Goal: Find specific page/section: Find specific page/section

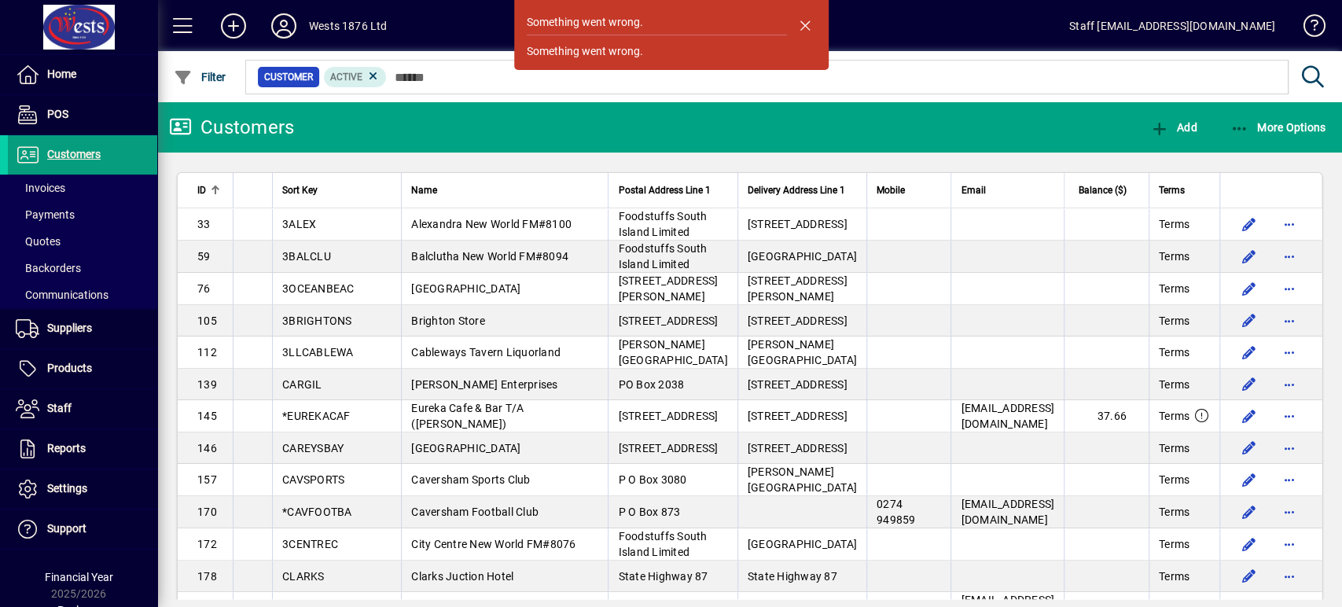
scroll to position [27, 0]
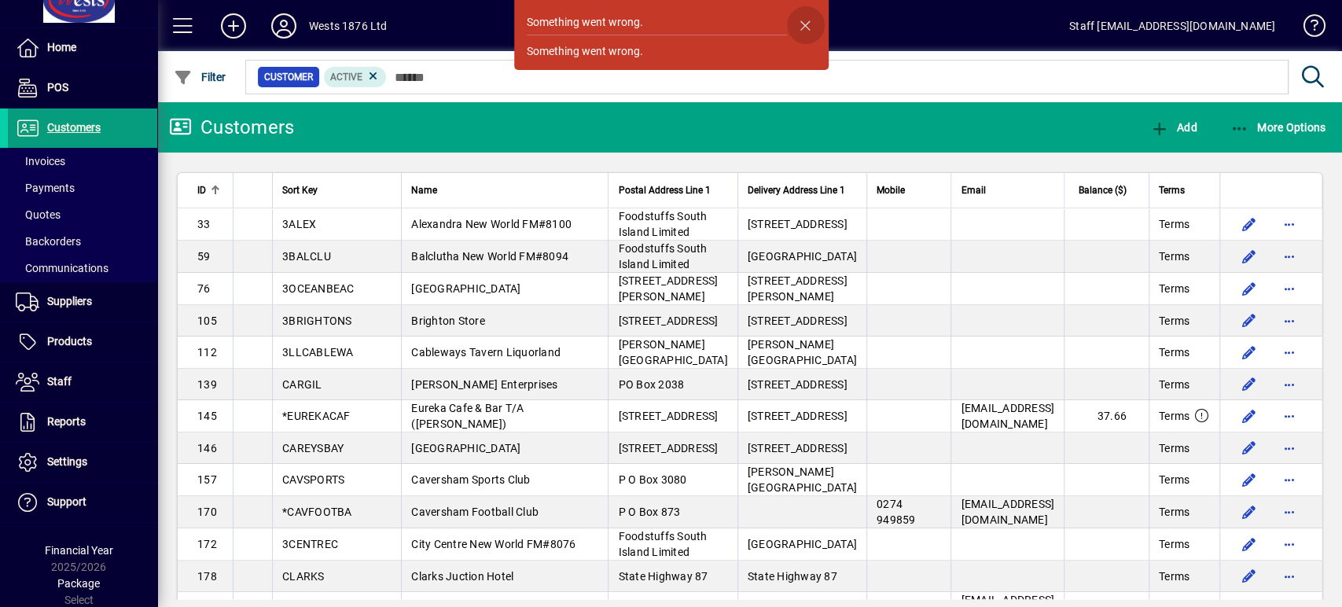
click at [802, 25] on span "button" at bounding box center [806, 25] width 38 height 38
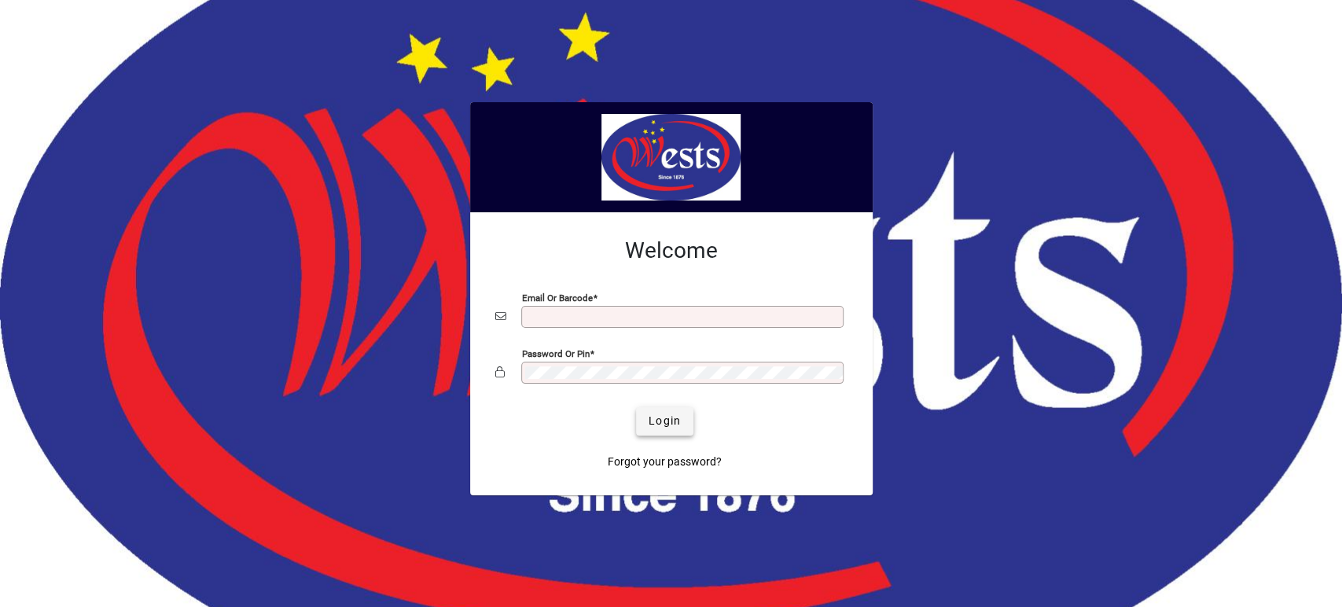
type input "**********"
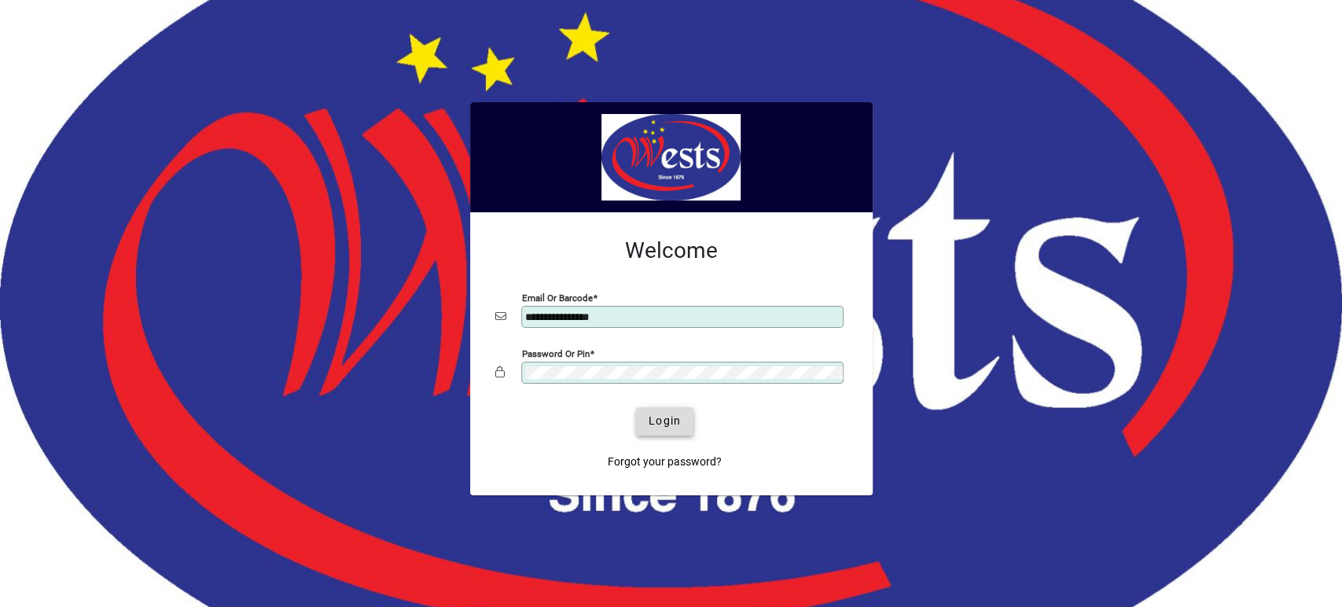
click at [666, 416] on span "Login" at bounding box center [664, 421] width 32 height 17
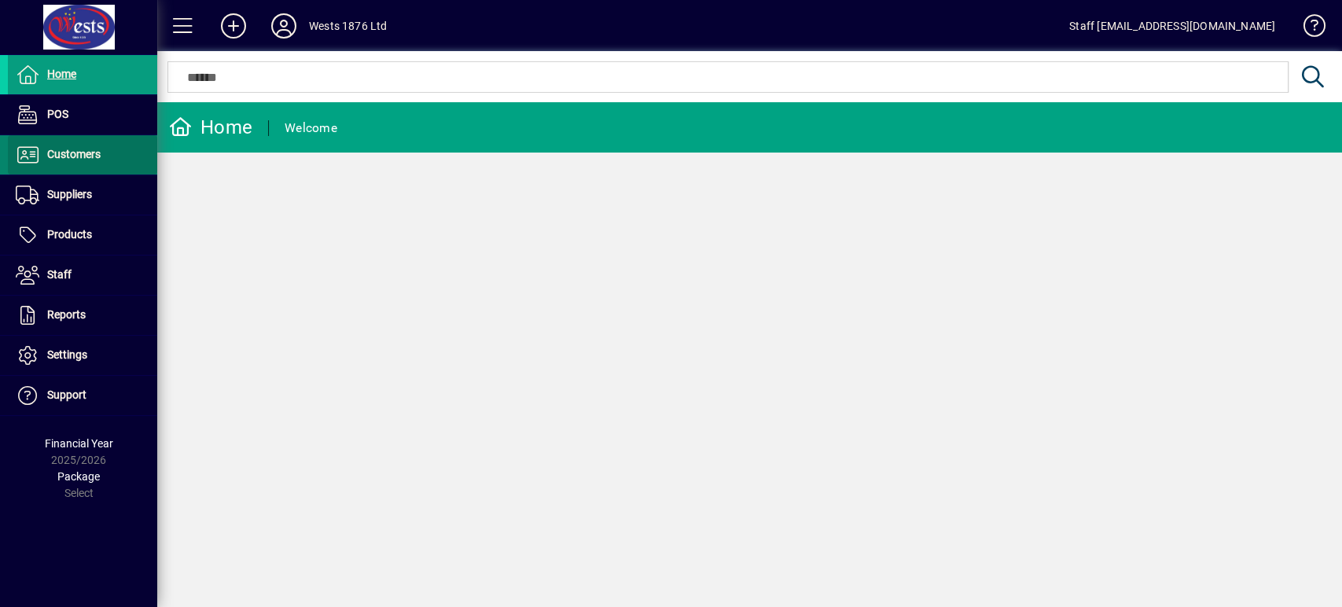
click at [118, 150] on span at bounding box center [82, 155] width 149 height 38
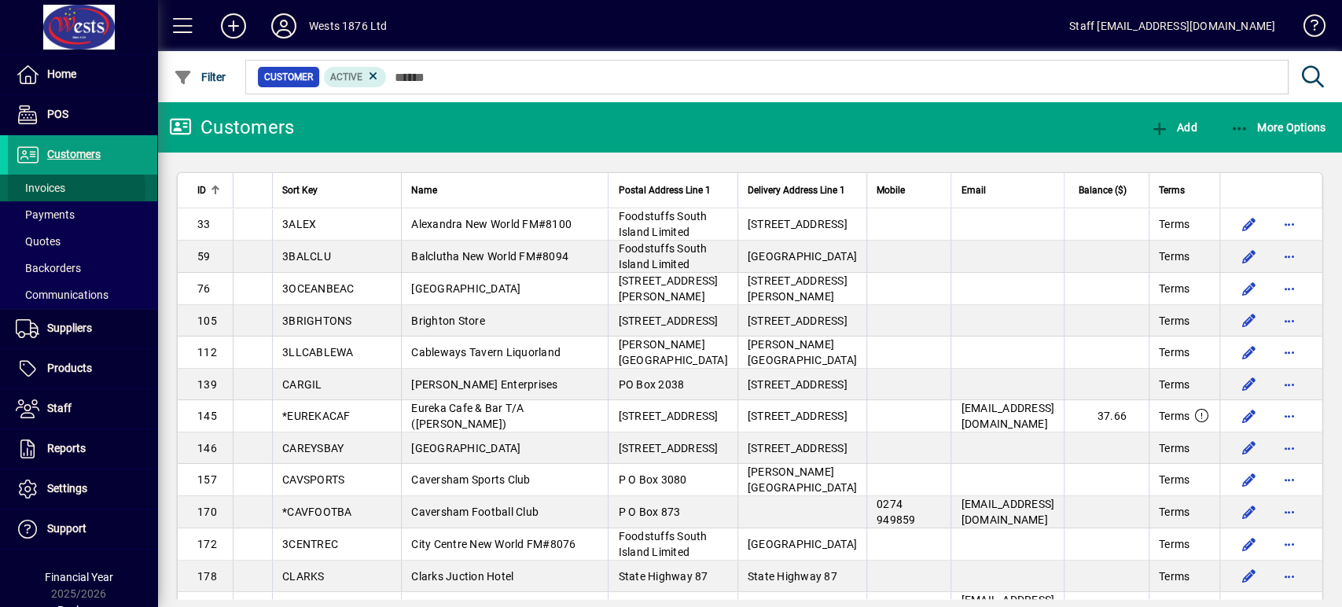
click at [56, 191] on span "Invoices" at bounding box center [41, 188] width 50 height 13
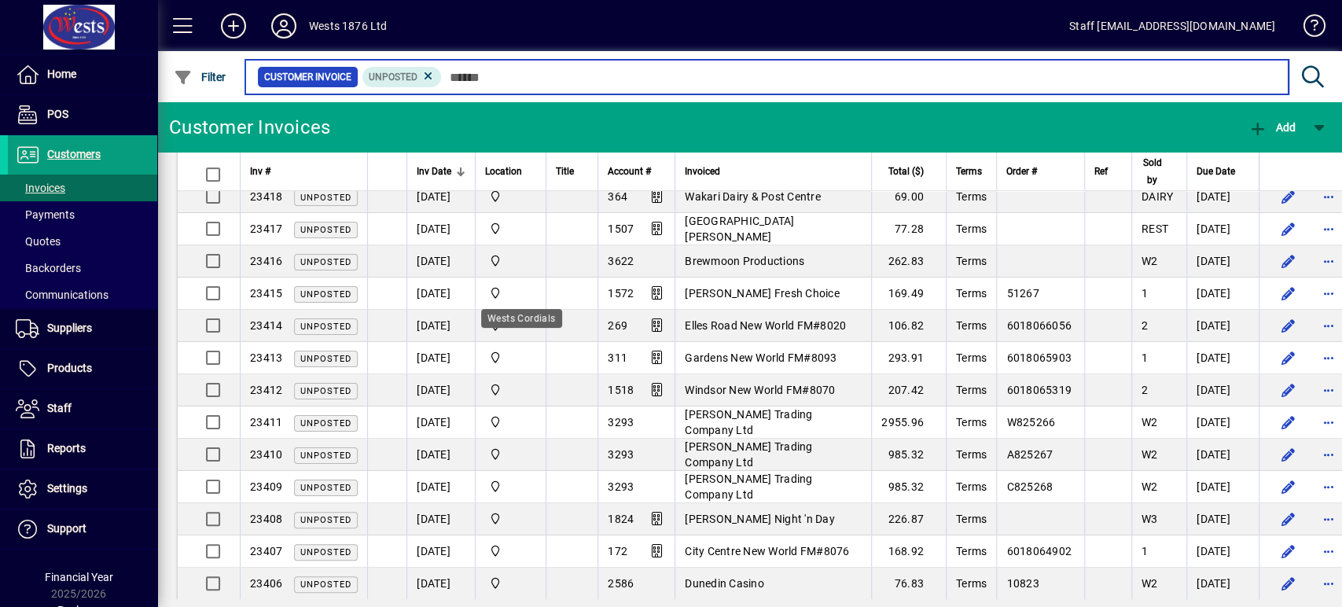
scroll to position [436, 0]
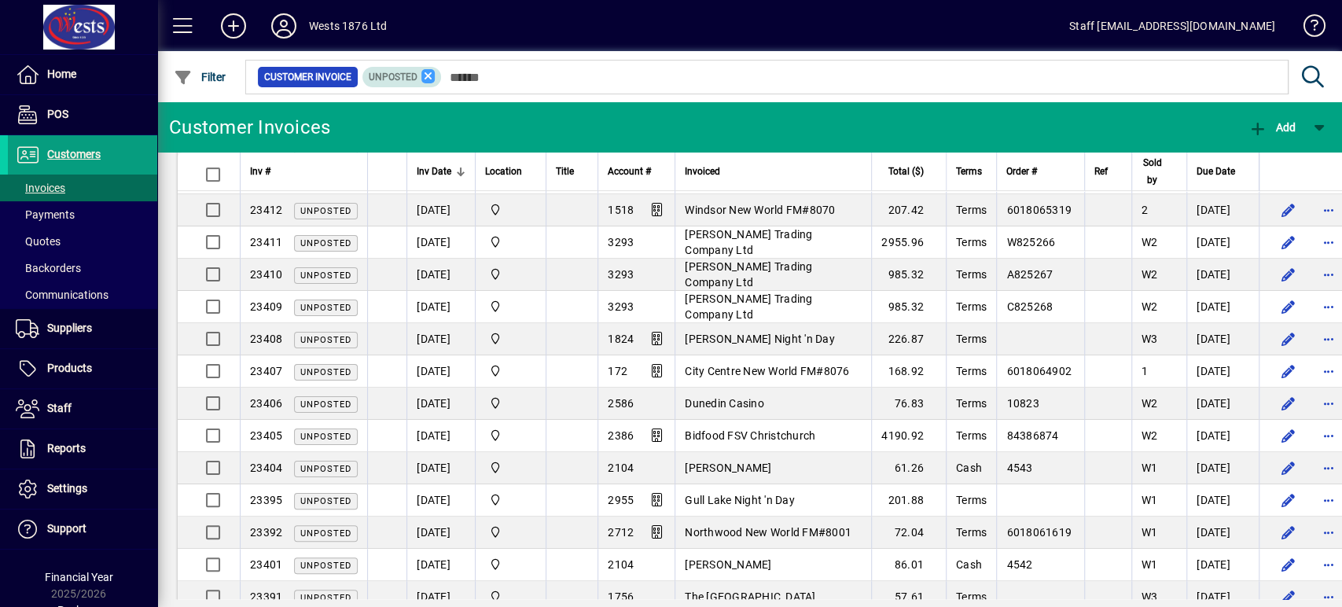
click at [424, 71] on icon at bounding box center [428, 76] width 14 height 14
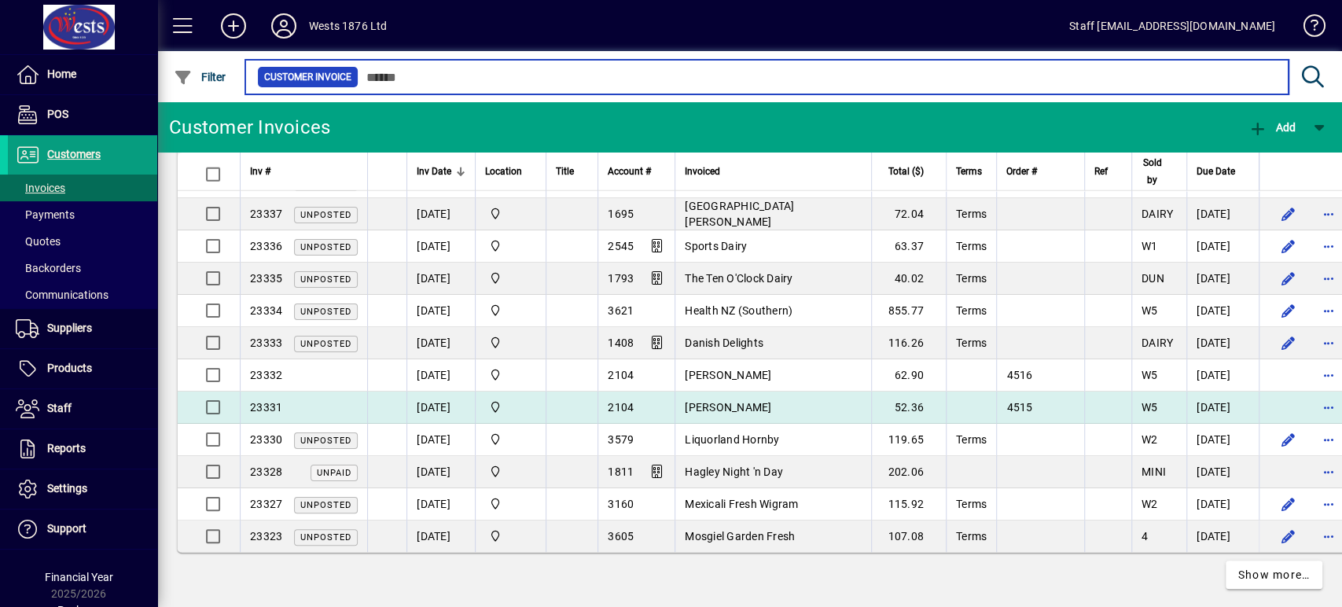
scroll to position [2888, 0]
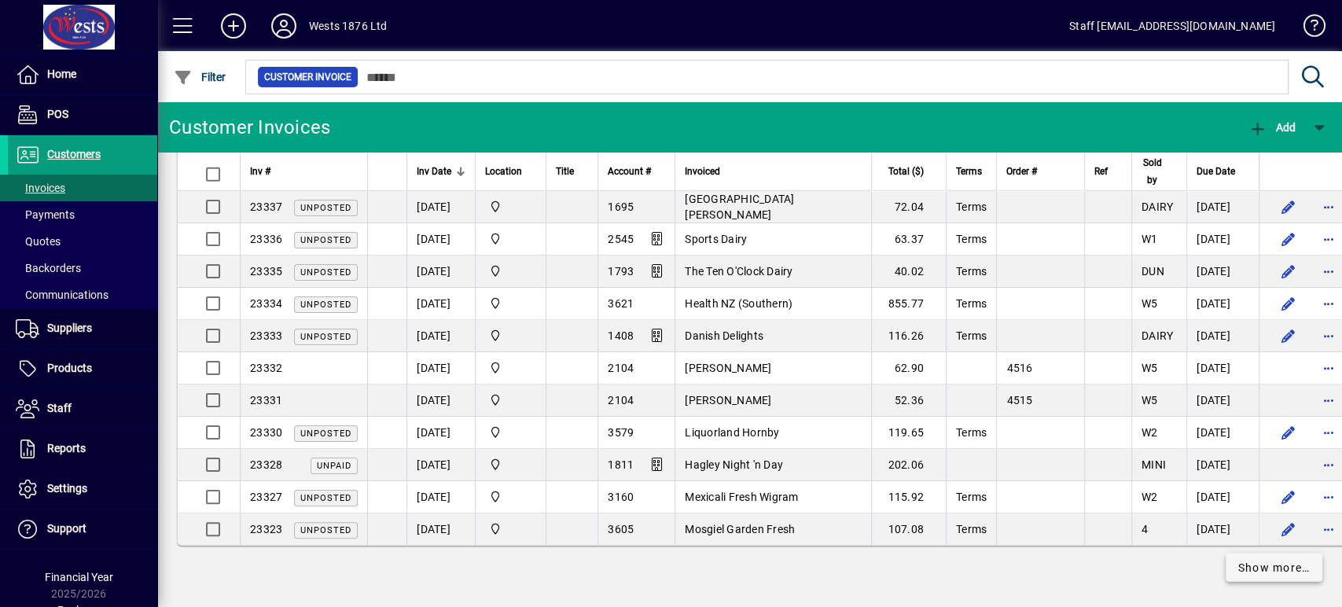
click at [1246, 560] on span "Show more…" at bounding box center [1274, 568] width 72 height 17
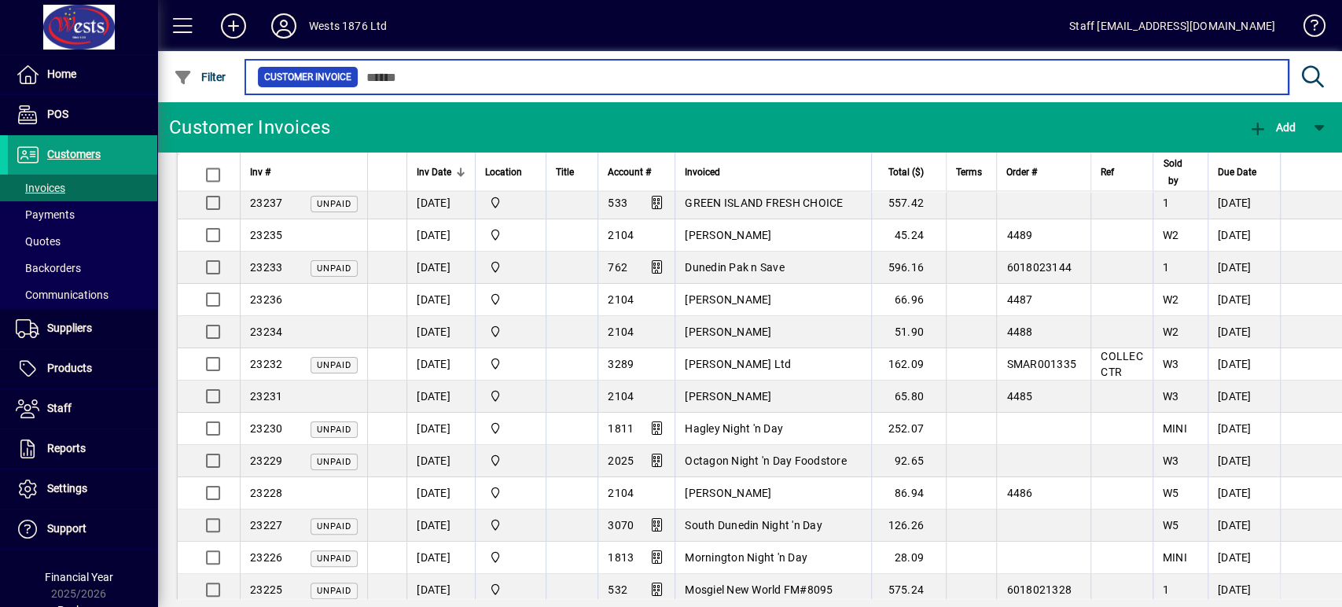
scroll to position [6102, 0]
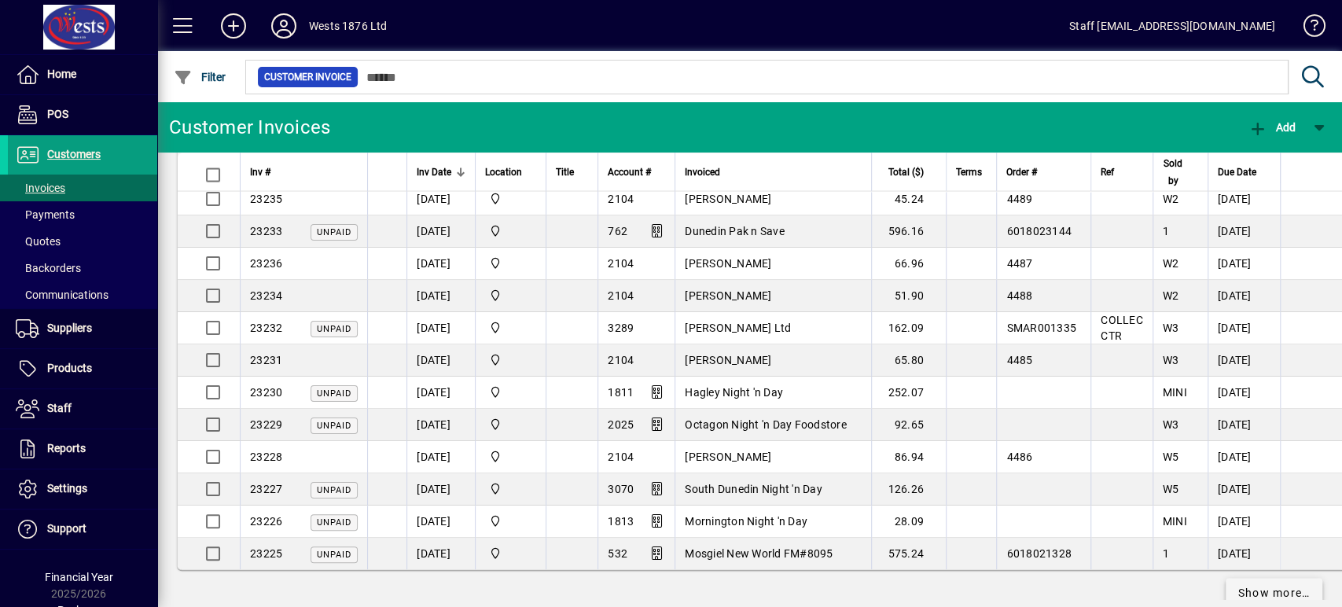
click at [1267, 584] on span "Show more…" at bounding box center [1274, 592] width 72 height 17
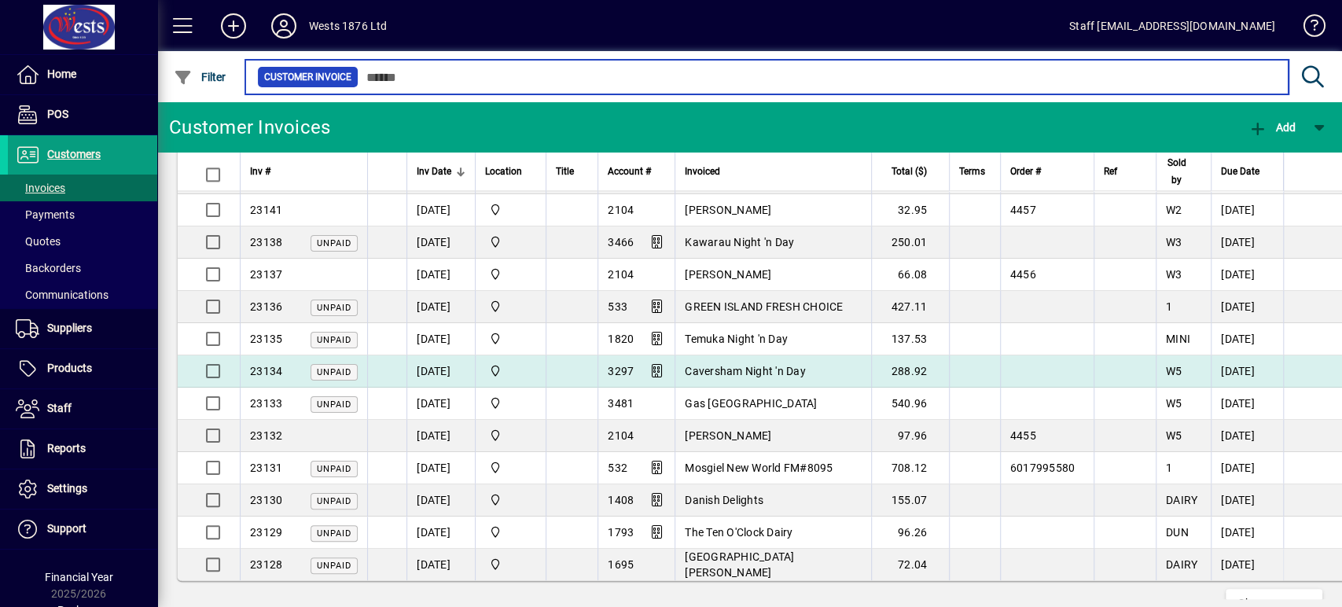
scroll to position [9316, 0]
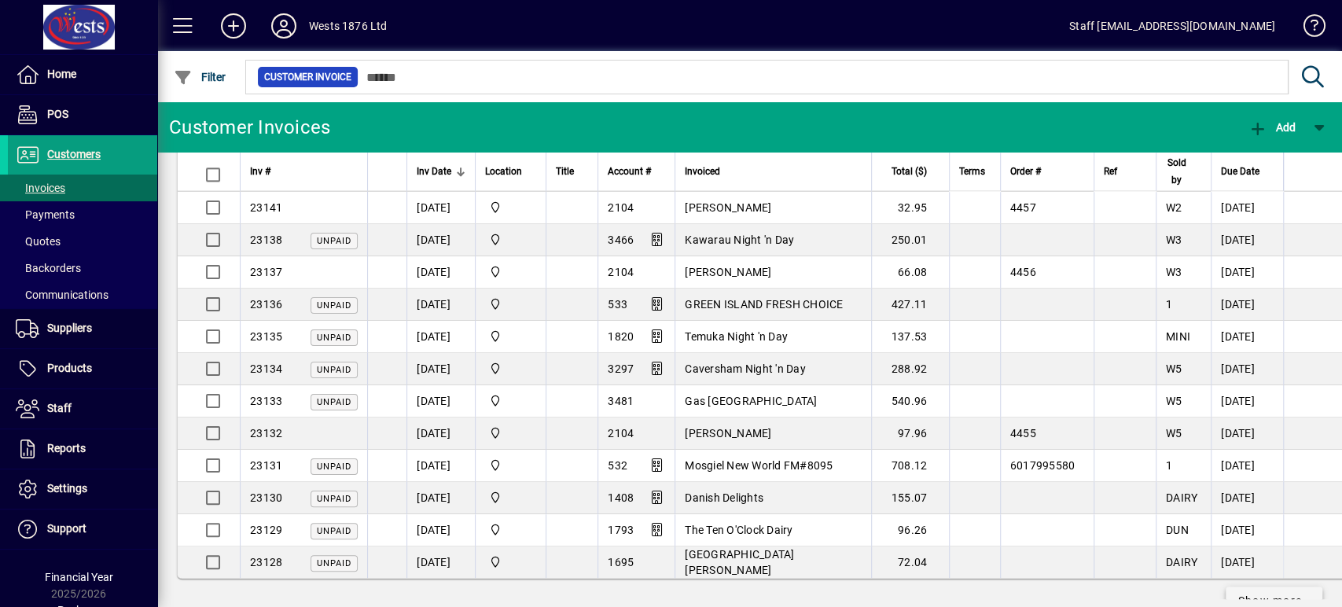
click at [1260, 593] on span "Show more…" at bounding box center [1274, 601] width 72 height 17
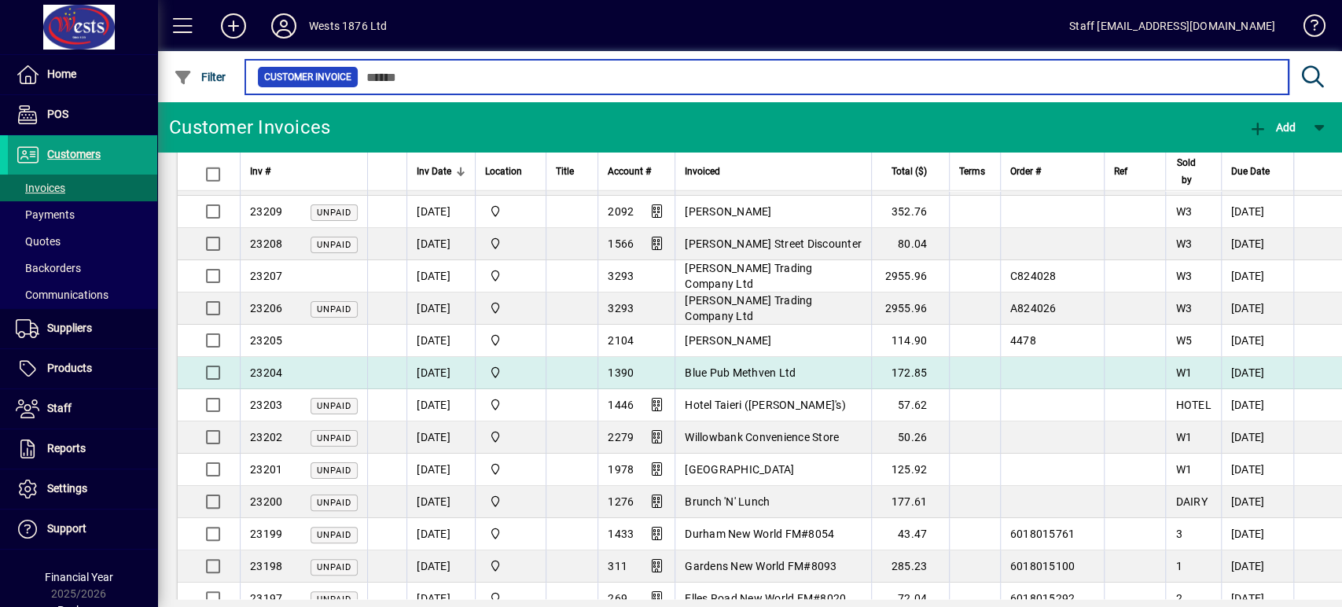
scroll to position [7045, 0]
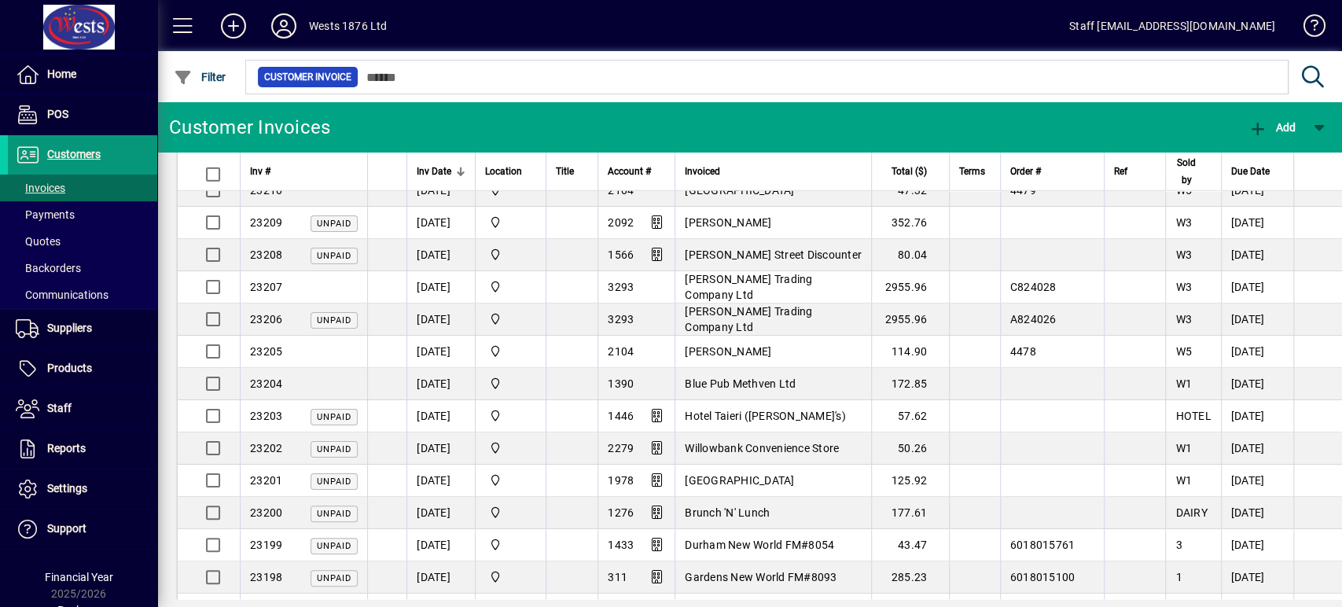
click at [65, 148] on span "Customers" at bounding box center [73, 154] width 53 height 13
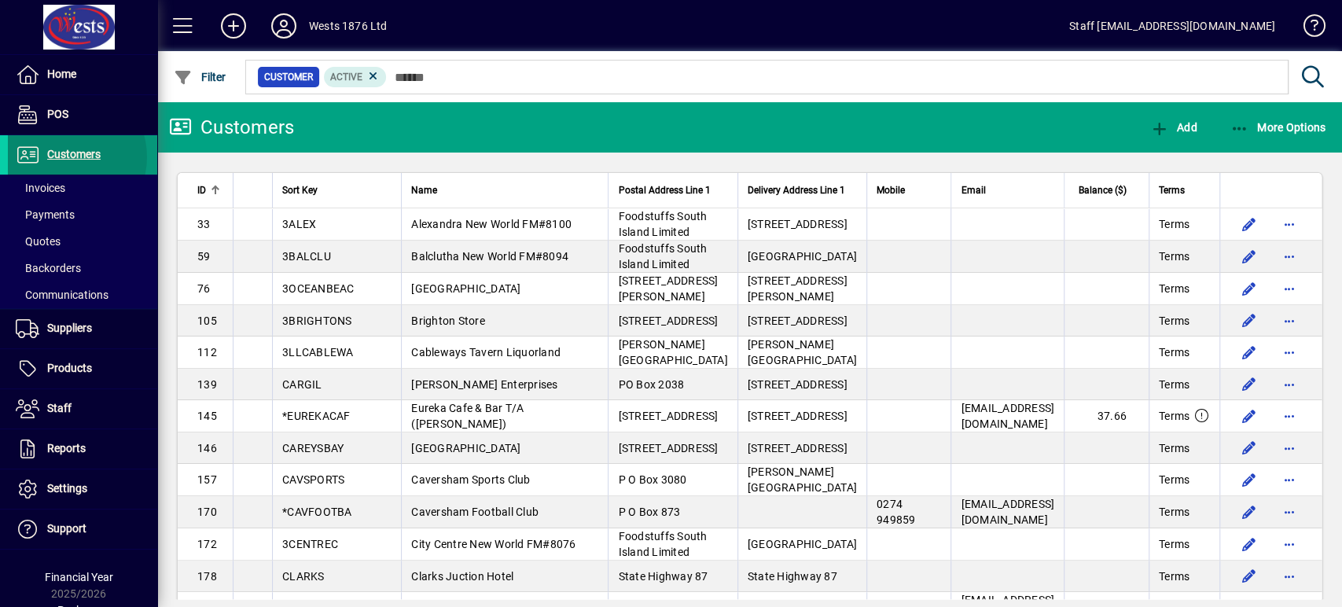
click at [63, 156] on span "Customers" at bounding box center [73, 154] width 53 height 13
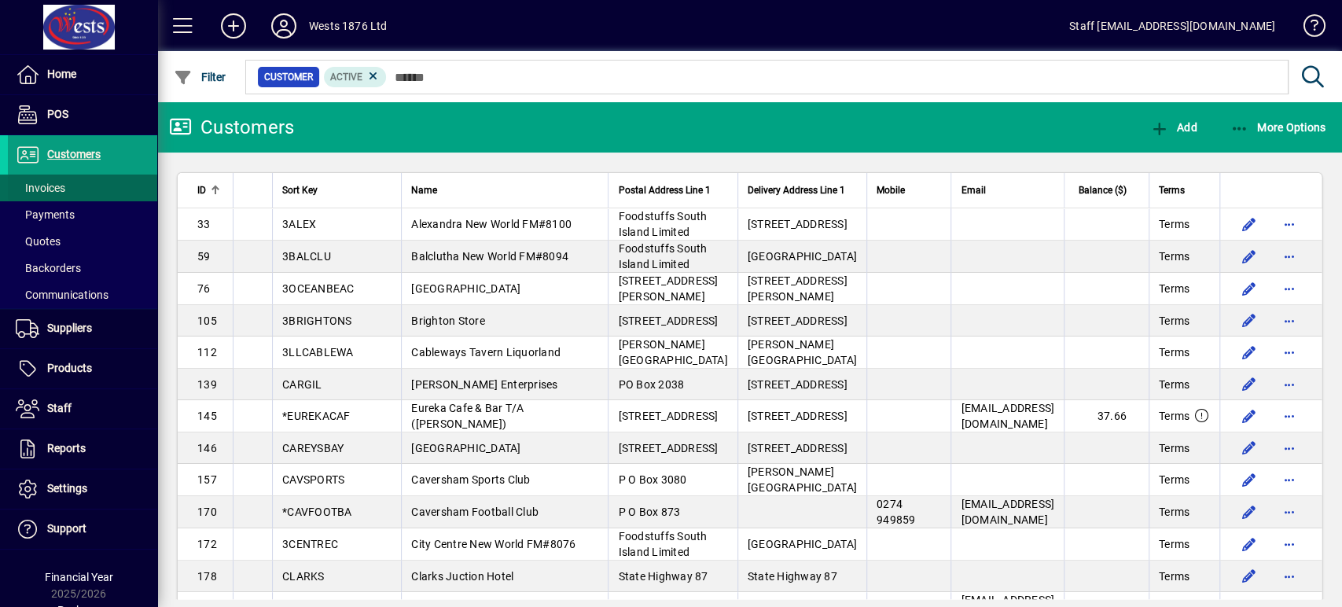
click at [66, 182] on span at bounding box center [82, 188] width 149 height 38
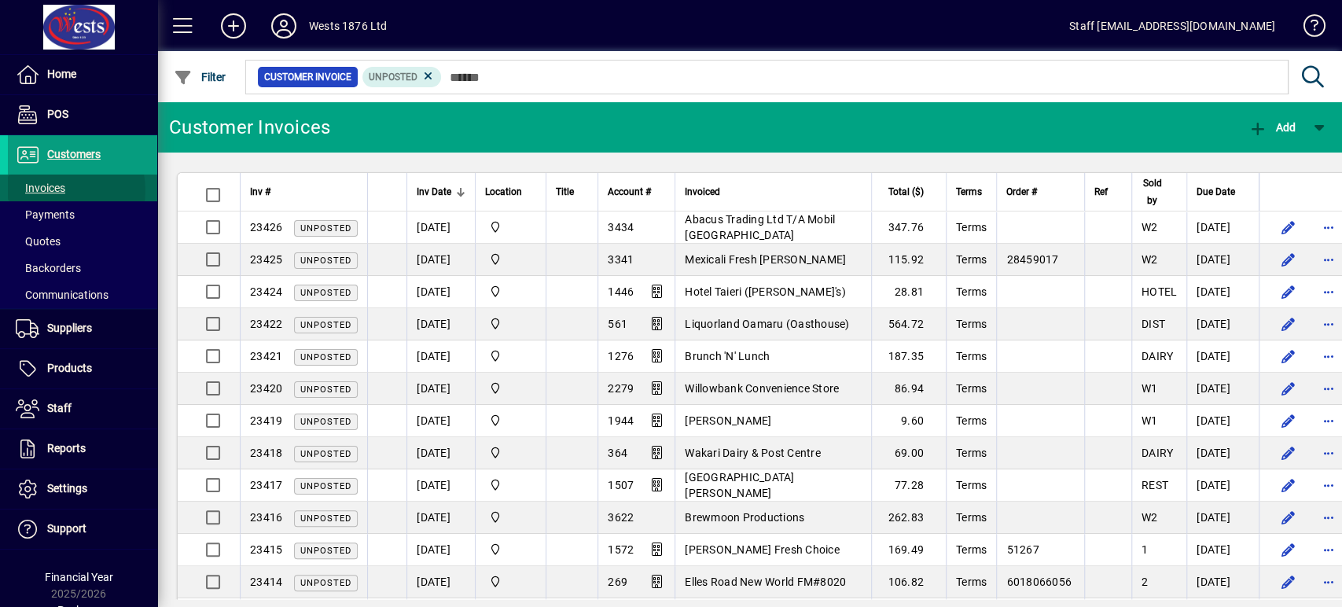
click at [57, 190] on span "Invoices" at bounding box center [41, 188] width 50 height 13
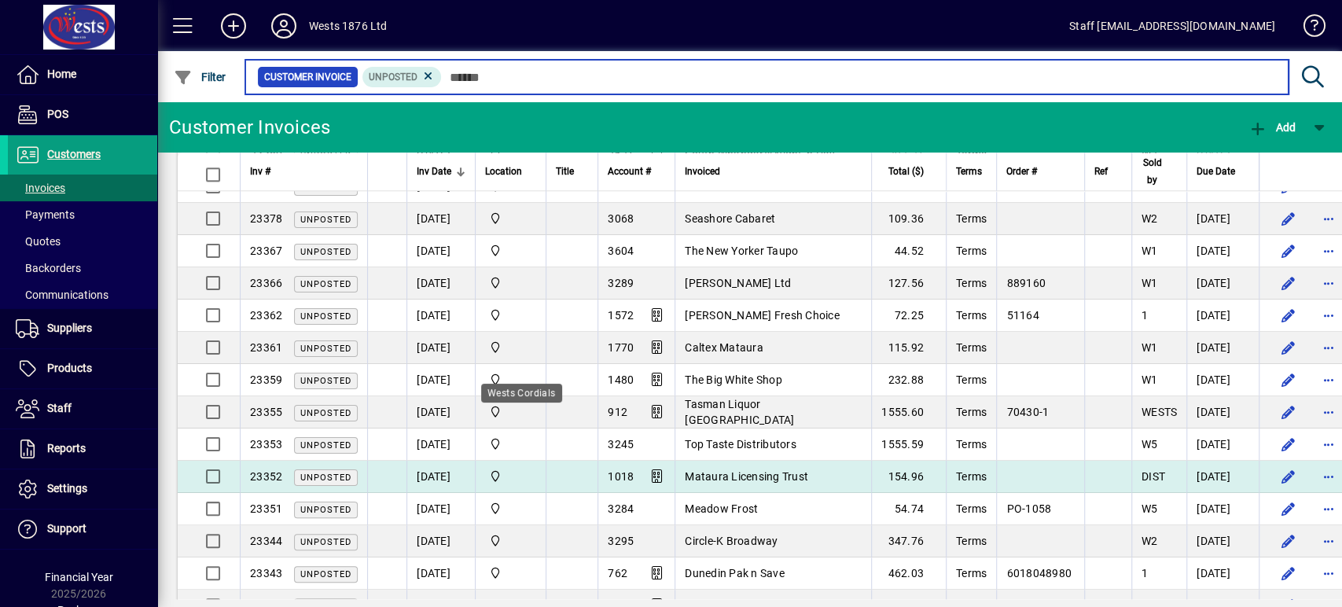
scroll to position [1309, 0]
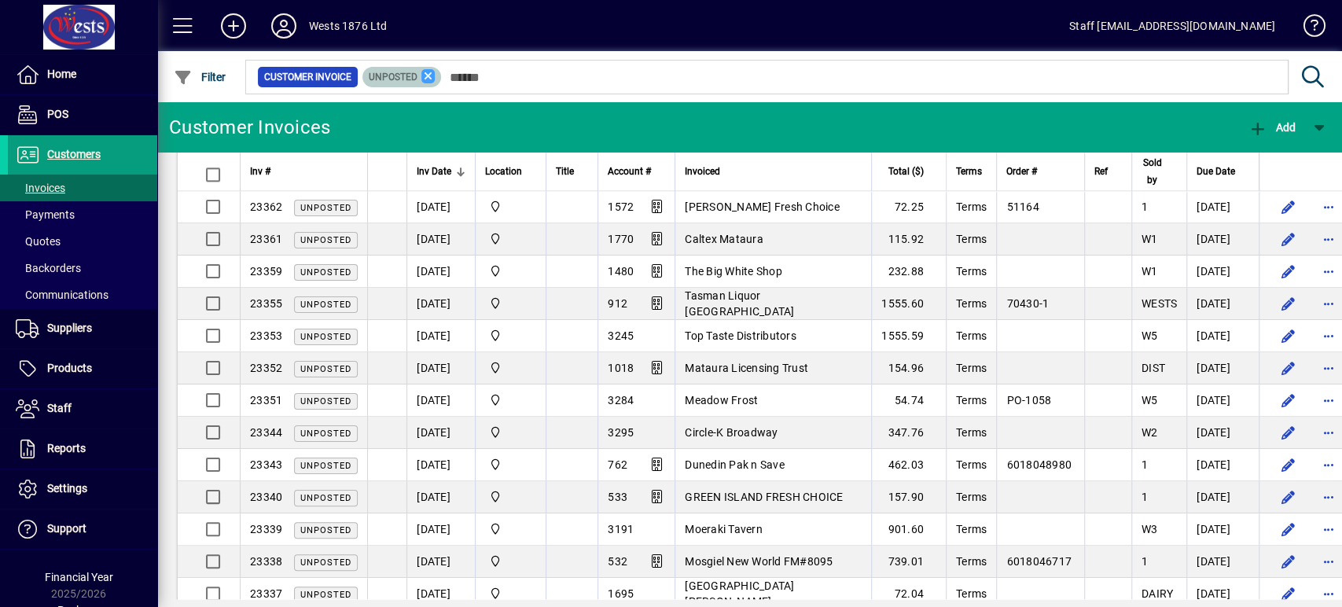
click at [428, 79] on icon at bounding box center [428, 76] width 14 height 14
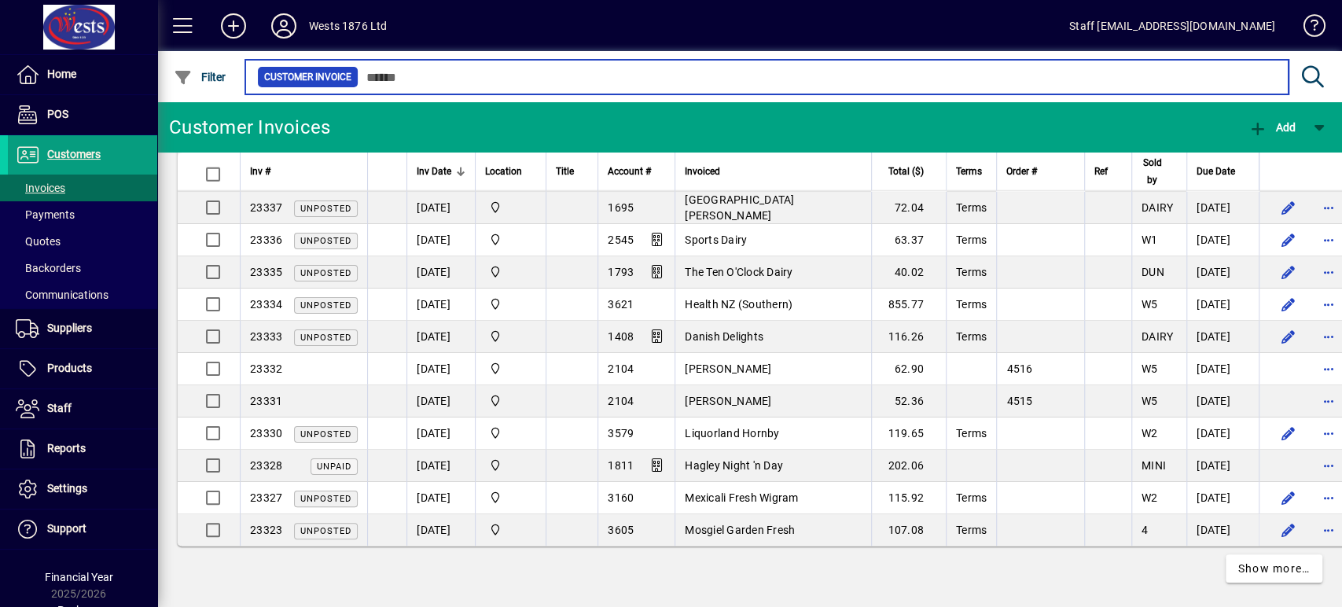
scroll to position [2888, 0]
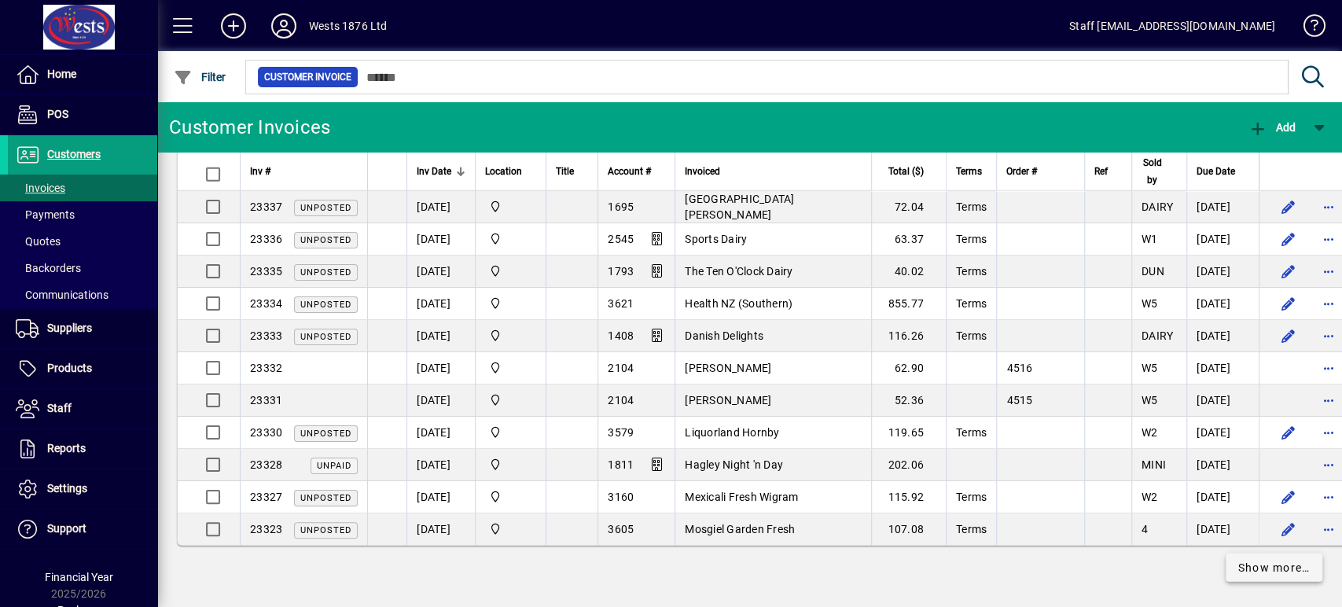
click at [1251, 567] on span at bounding box center [1273, 568] width 97 height 38
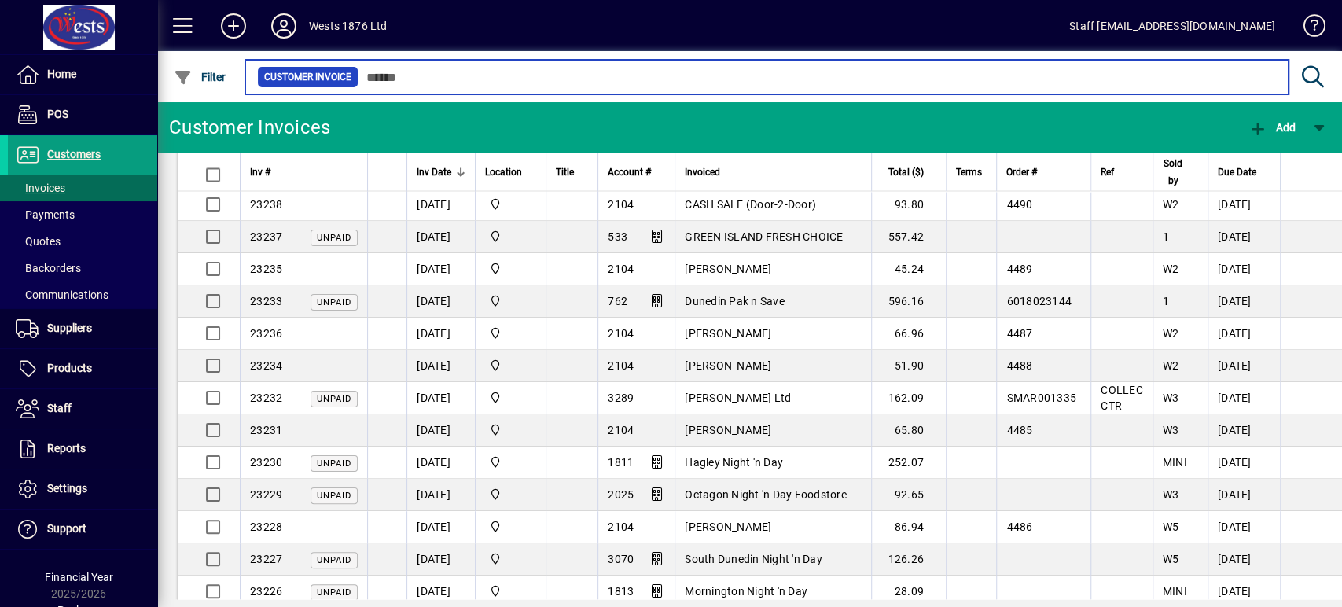
scroll to position [6102, 0]
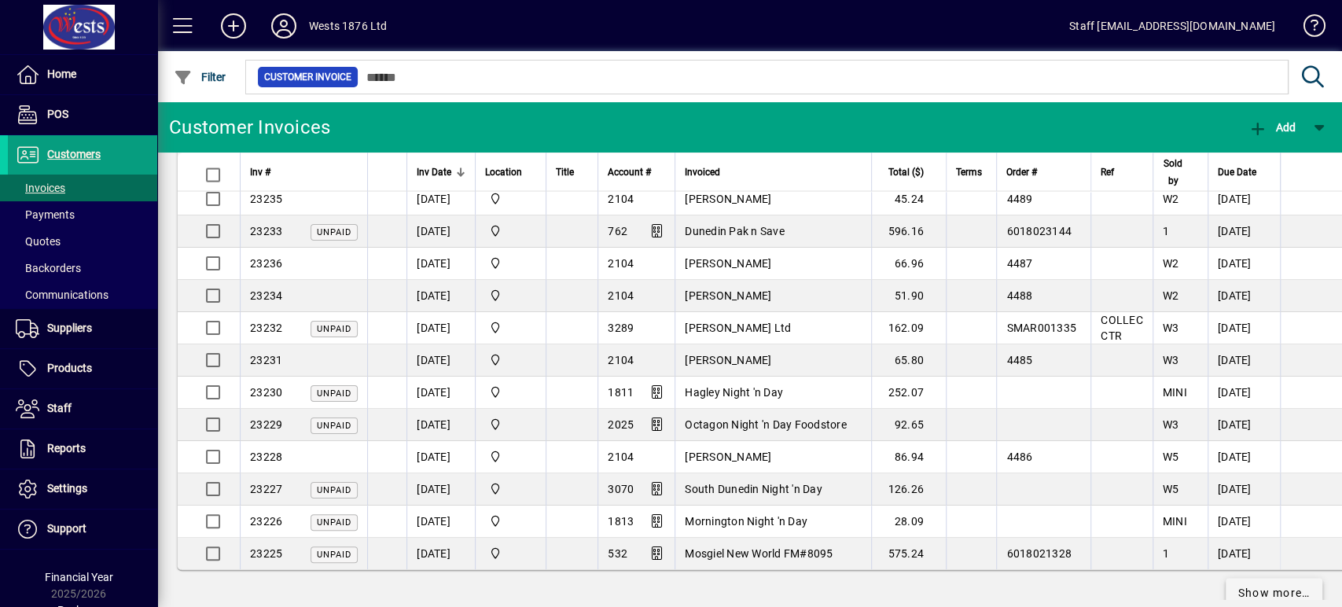
click at [1248, 584] on span "Show more…" at bounding box center [1274, 592] width 72 height 17
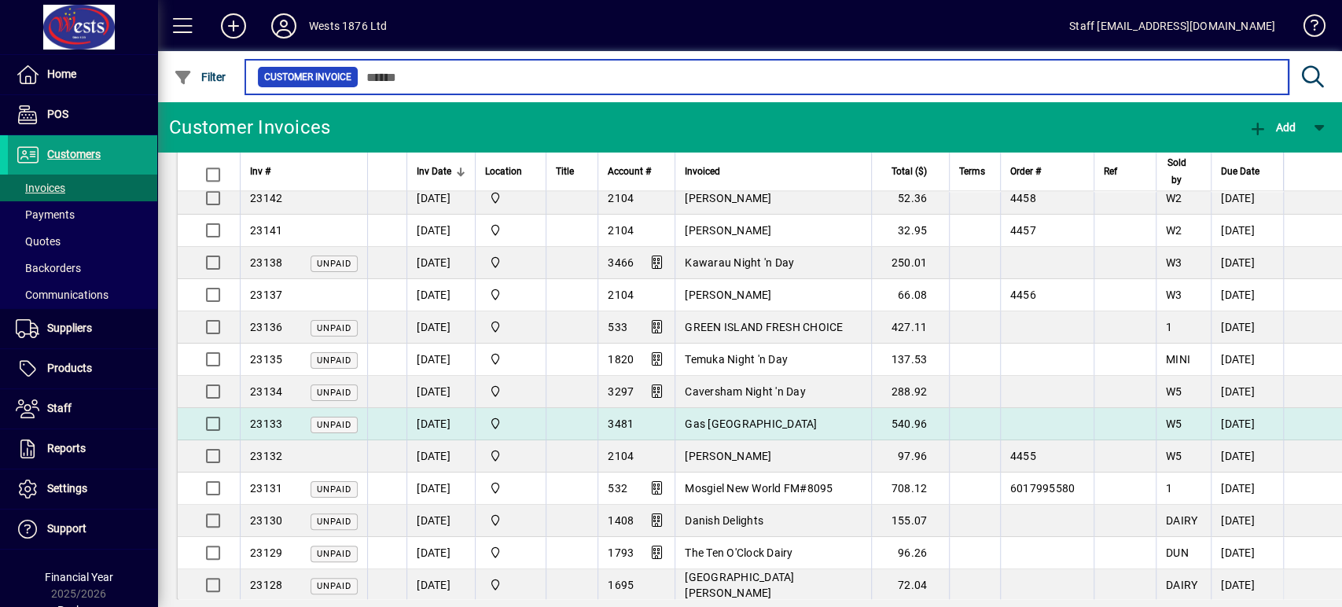
scroll to position [9316, 0]
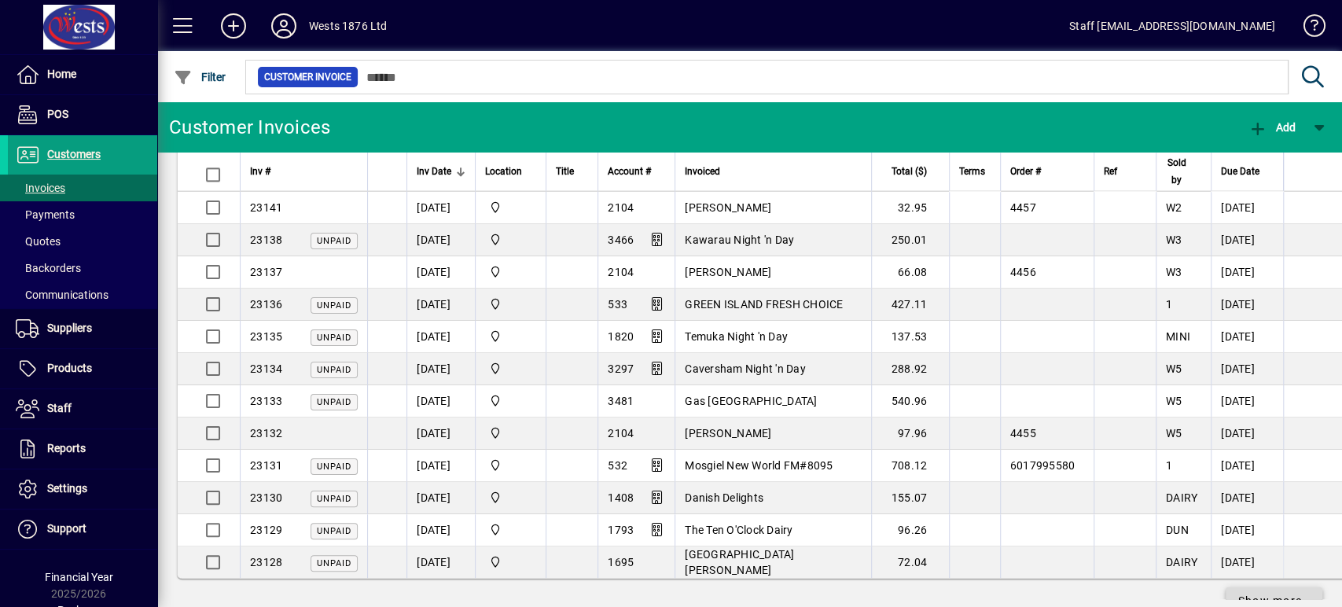
click at [1261, 582] on span at bounding box center [1273, 601] width 97 height 38
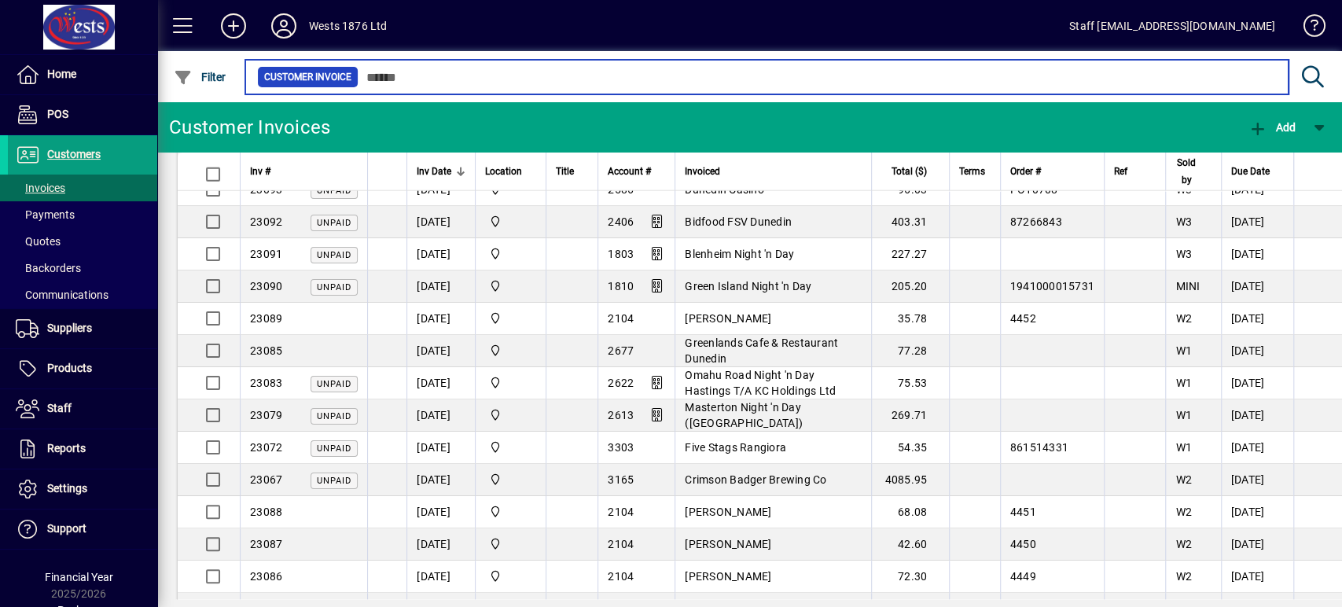
scroll to position [10888, 0]
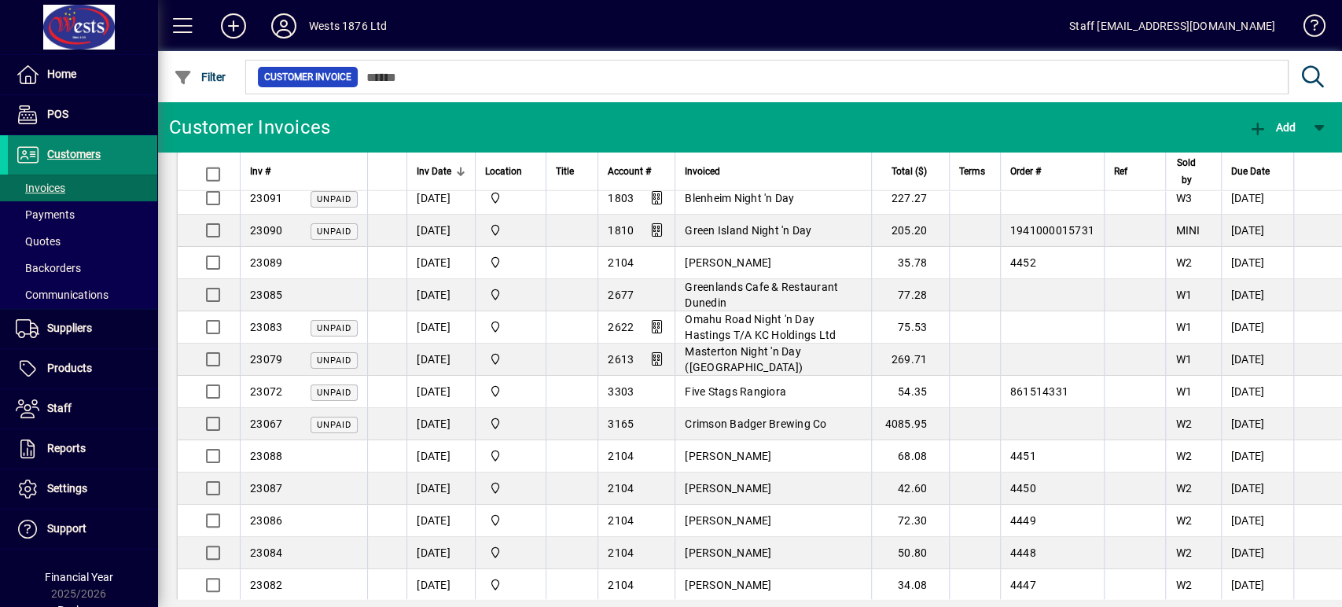
click at [95, 159] on span "Customers" at bounding box center [73, 154] width 53 height 13
